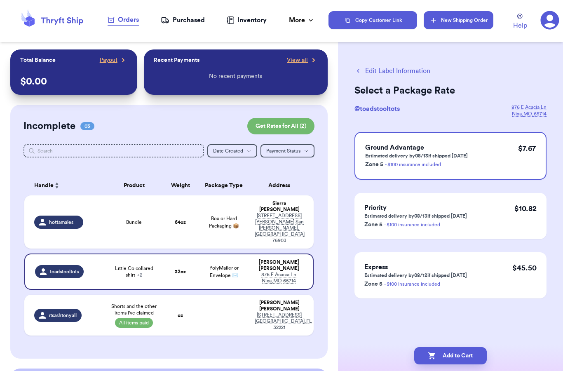
click at [451, 23] on button "New Shipping Order" at bounding box center [458, 20] width 69 height 18
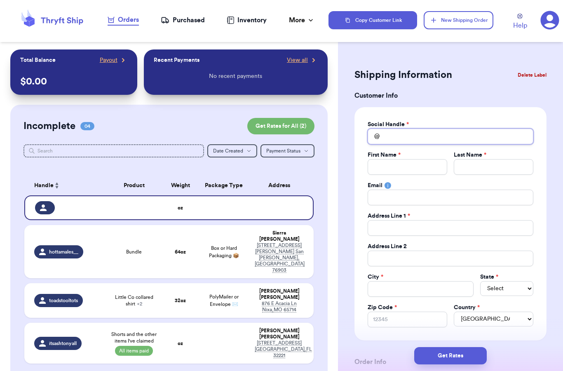
click at [396, 136] on input "Total Amount Paid" at bounding box center [451, 137] width 166 height 16
type input "n"
type input "nn"
type input "nnn"
type input "nnnn"
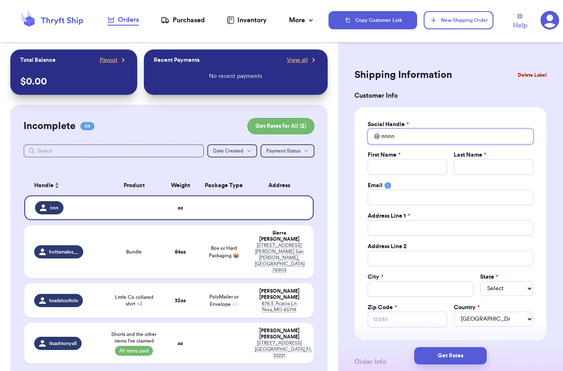
type input "nnnnn"
click at [355, 167] on div "Social Handle * @ nnnnn nnnnnnn 4414 point [GEOGRAPHIC_DATA] First Name * Last …" at bounding box center [451, 223] width 192 height 233
click at [387, 167] on input "Total Amount Paid" at bounding box center [408, 167] width 80 height 16
type input "R"
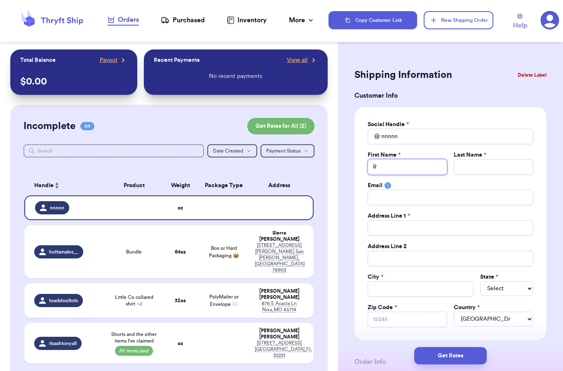
type input "Ra"
type input "Rac"
type input "Rach"
type input "Rache"
type input "[PERSON_NAME]"
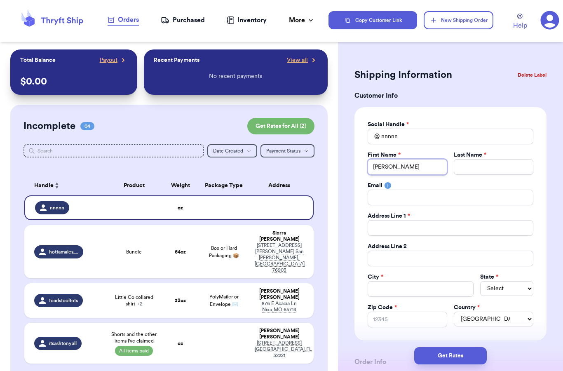
type input "[PERSON_NAME]"
type input "T"
type input "To"
type input "Tol"
type input "Toll"
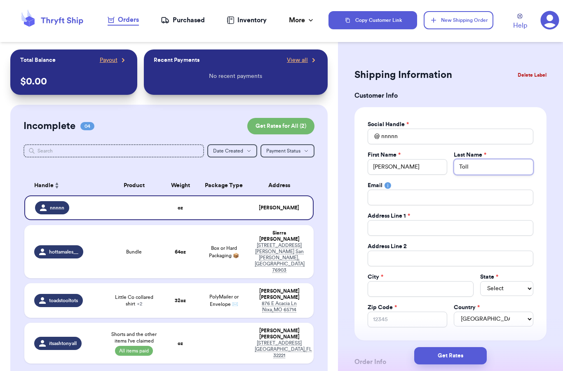
type input "[PERSON_NAME]"
click at [398, 232] on input "Total Amount Paid" at bounding box center [451, 228] width 166 height 16
type input "9"
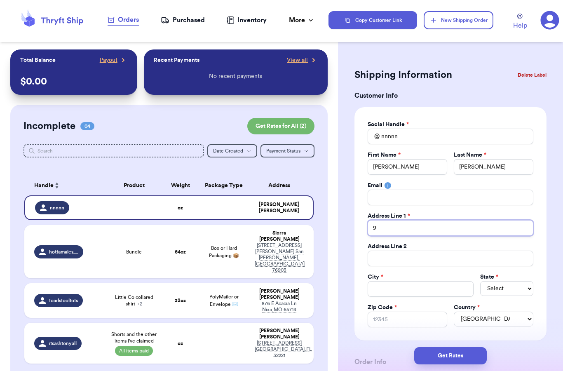
type input "91"
type input "910"
type input "910 R"
type input "910 Ra"
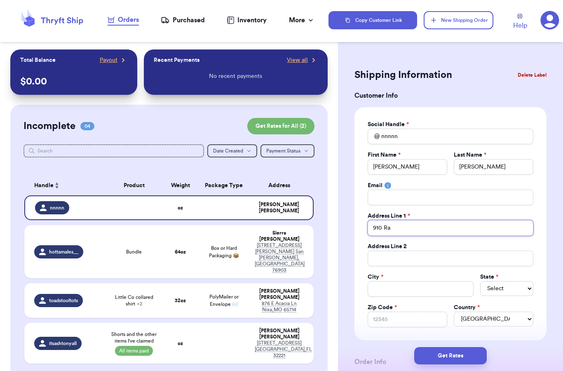
type input "910 Rav"
type input "910 Rave"
type input "910 Raven"
type input "910 Ravenw"
type input "910 Ravenwo"
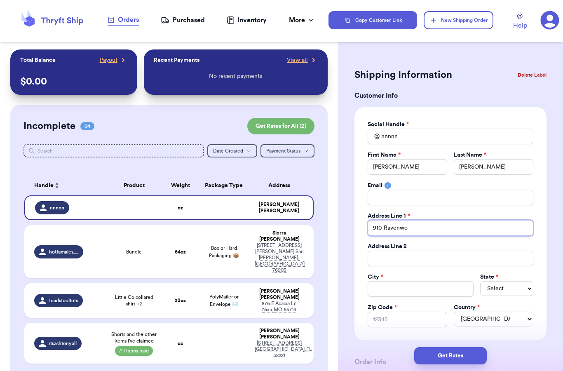
type input "910 Ravenwoo"
type input "910 [GEOGRAPHIC_DATA]"
type input "910 Ravenwood W"
type input "910 Ravenwood Wa"
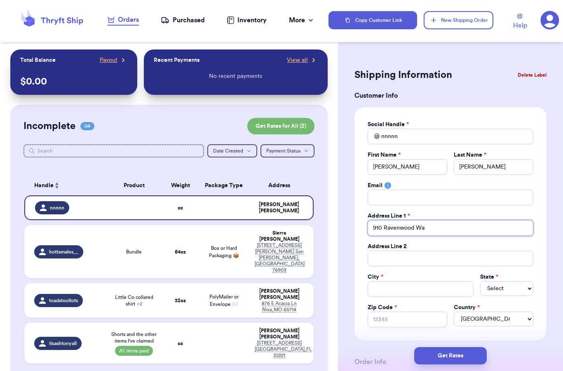
type input "[STREET_ADDRESS]"
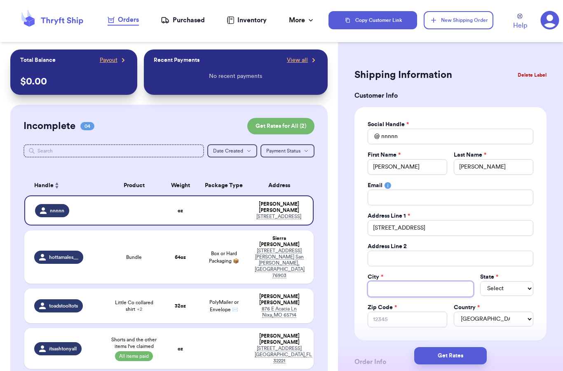
type input "C"
type input "Ca"
type input "Can"
type input "Cant"
type input "Canto"
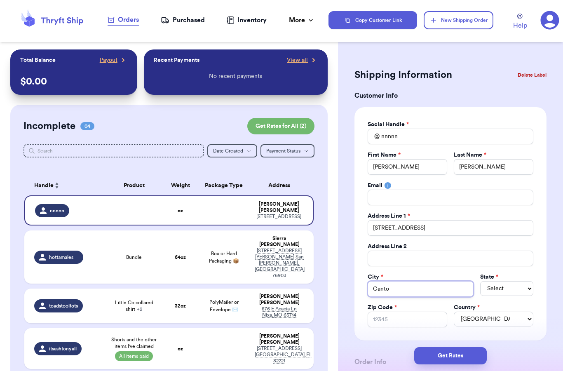
type input "[GEOGRAPHIC_DATA]"
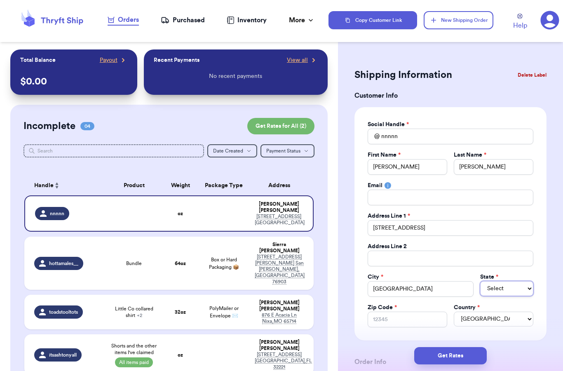
select select "GA"
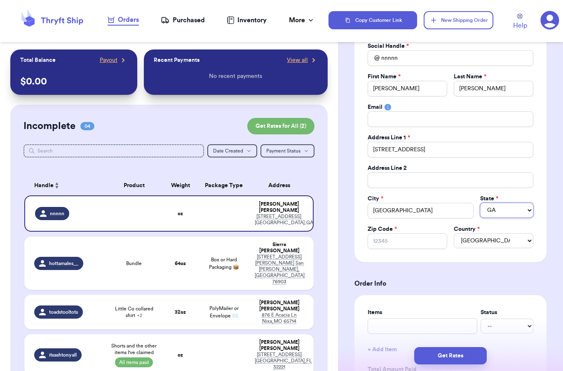
scroll to position [80, 0]
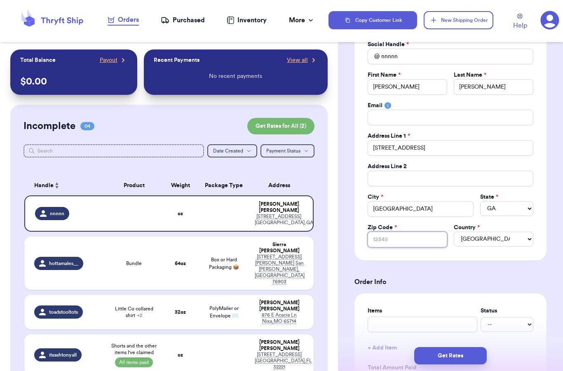
click at [402, 240] on input "Zip Code *" at bounding box center [408, 240] width 80 height 16
type input "3"
type input "30"
type input "301"
type input "3011"
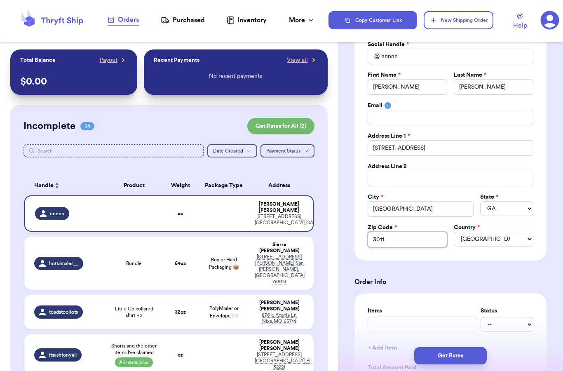
type input "30115"
click at [444, 269] on form "Shipping Information Delete Label Customer Info Social Handle * @ nnnnn First N…" at bounding box center [451, 354] width 192 height 737
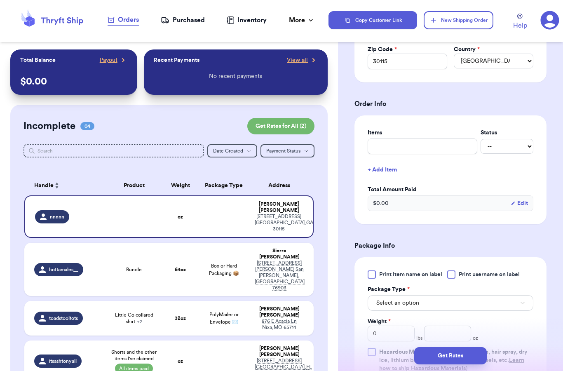
scroll to position [348, 0]
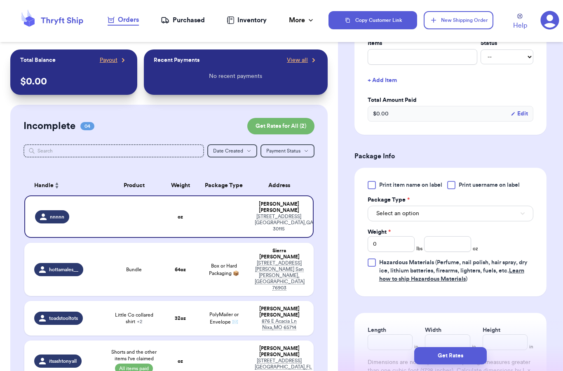
click at [407, 217] on span "Select an option" at bounding box center [397, 213] width 43 height 8
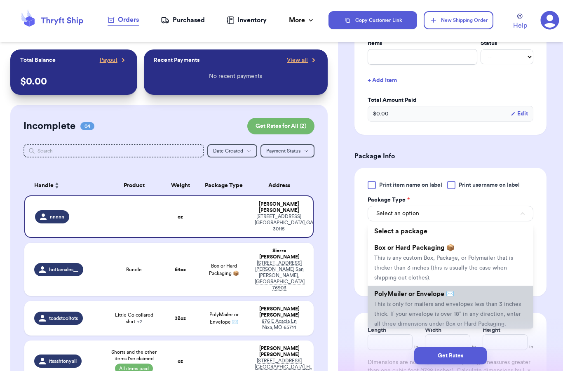
click at [409, 301] on span "This is only for mailers and envelopes less than 3 inches thick. If your envelo…" at bounding box center [447, 314] width 147 height 26
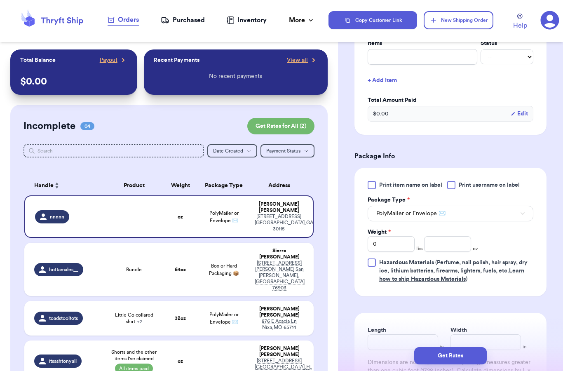
scroll to position [383, 0]
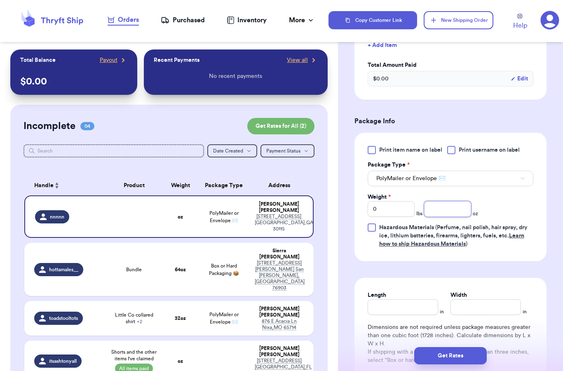
click at [443, 207] on input "number" at bounding box center [447, 209] width 47 height 16
type input "12"
click at [505, 209] on div "Print item name on label Print username on label Package Type * PolyMailer or E…" at bounding box center [451, 197] width 166 height 102
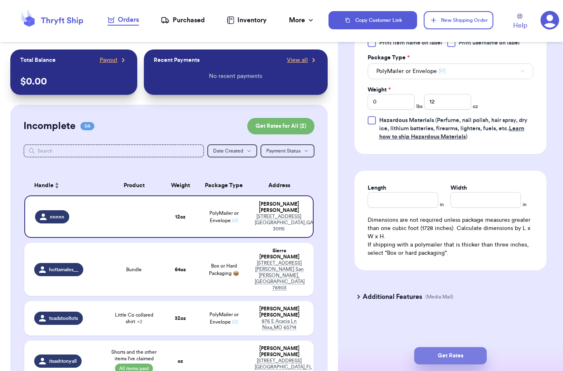
click at [463, 350] on button "Get Rates" at bounding box center [450, 355] width 73 height 17
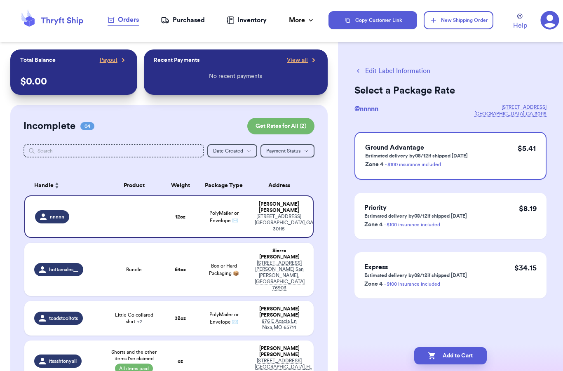
click at [379, 325] on div "Edit Label Information Select a Package Rate @ nnnnn [STREET_ADDRESS] Ground Ad…" at bounding box center [450, 202] width 225 height 307
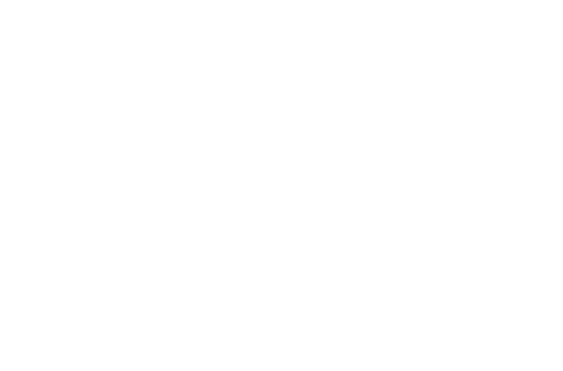
scroll to position [33, 0]
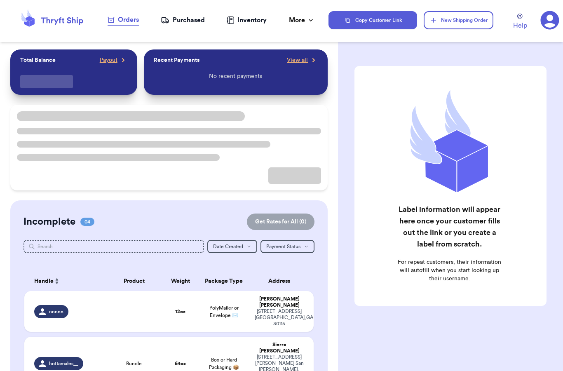
checkbox input "true"
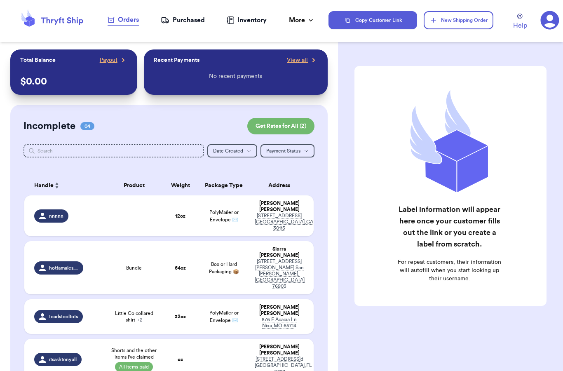
scroll to position [0, 0]
click at [184, 17] on div "Purchased" at bounding box center [183, 20] width 44 height 10
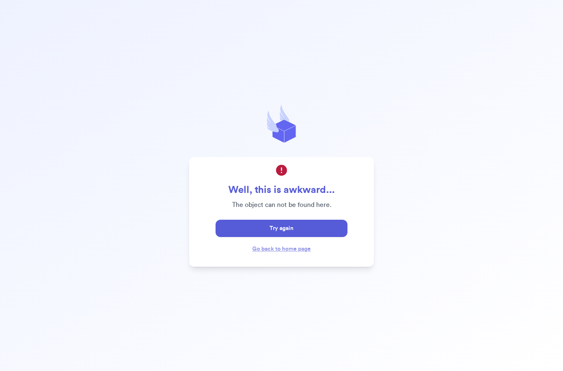
click at [259, 237] on button "Try again" at bounding box center [282, 228] width 132 height 17
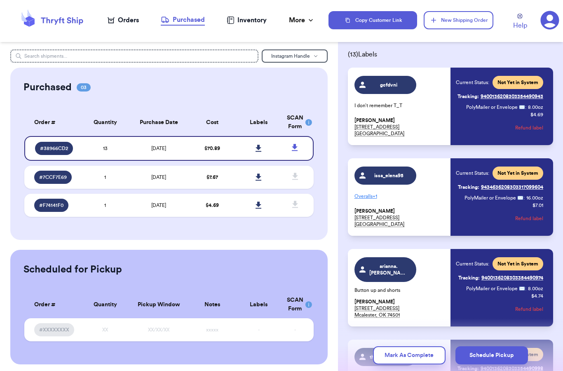
scroll to position [42, 0]
